Goal: Transaction & Acquisition: Purchase product/service

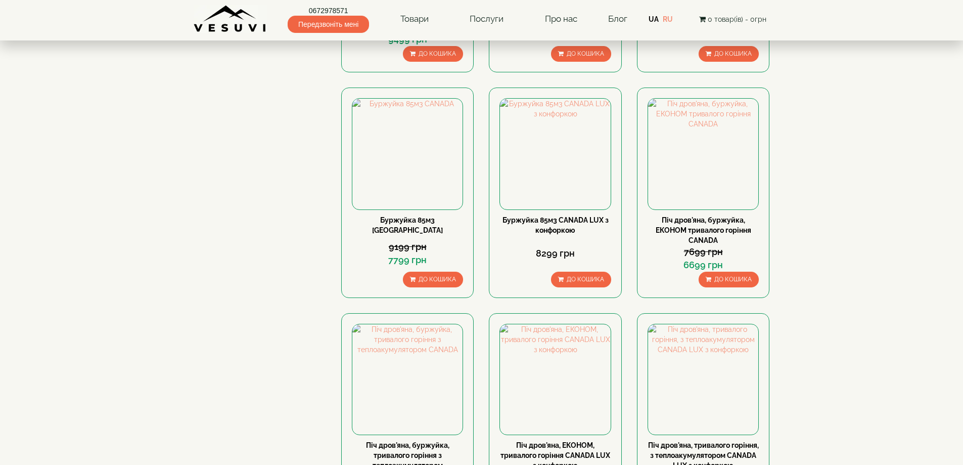
scroll to position [859, 0]
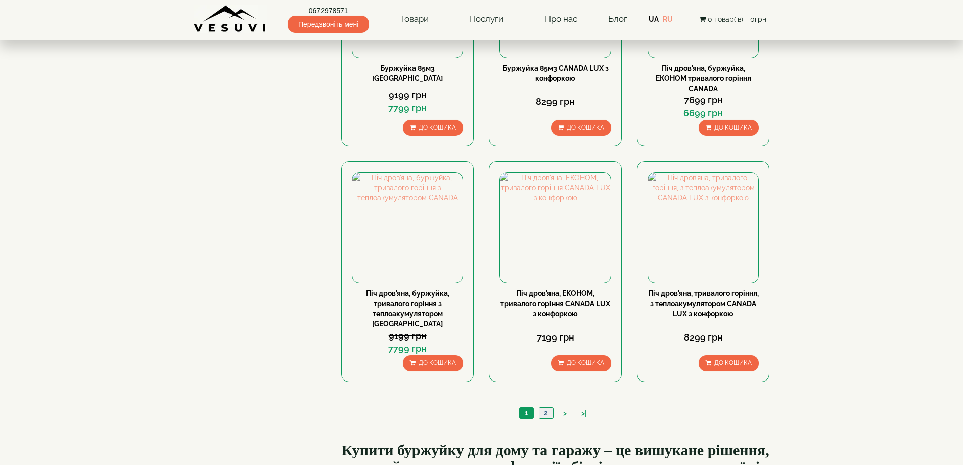
click at [543, 407] on link "2" at bounding box center [546, 412] width 14 height 11
